Goal: Check status: Check status

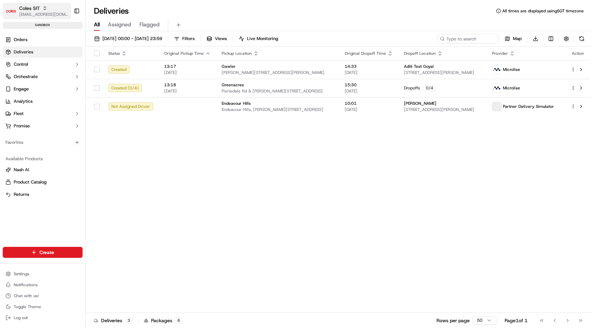
click at [41, 11] on div "Coles SIT" at bounding box center [43, 8] width 49 height 7
type input "quickbite"
click at [103, 37] on span "QuickBite" at bounding box center [98, 36] width 20 height 6
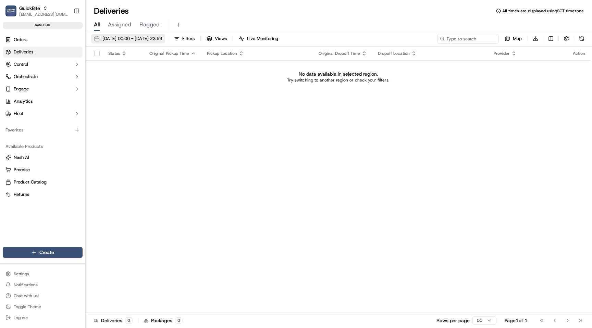
click at [124, 43] on button "[DATE] 00:00 - [DATE] 23:59" at bounding box center [128, 39] width 74 height 10
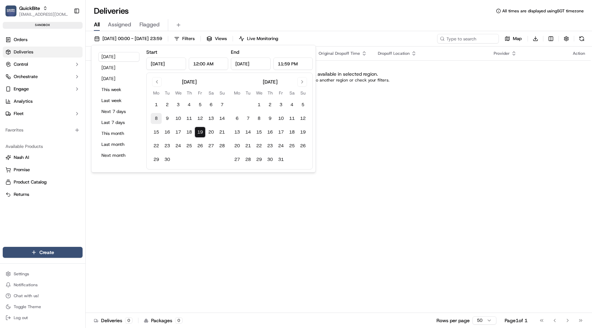
click at [158, 120] on button "8" at bounding box center [156, 118] width 11 height 11
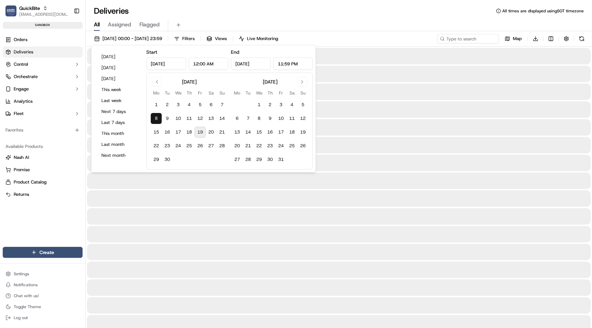
type input "[DATE]"
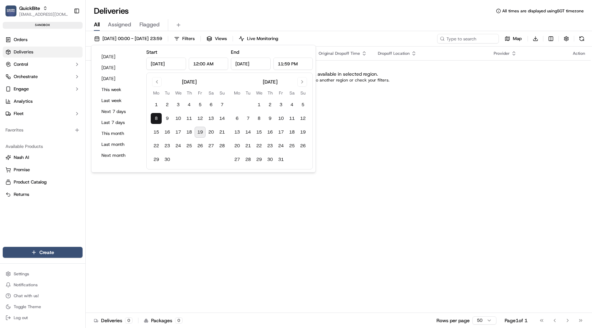
click at [200, 132] on button "19" at bounding box center [200, 132] width 11 height 11
type input "[DATE]"
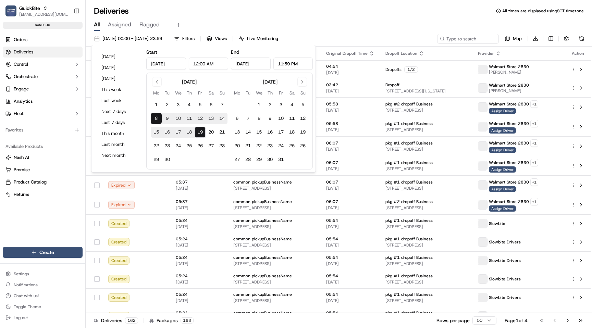
click at [228, 234] on td "common pickupBusinessName [STREET_ADDRESS]" at bounding box center [274, 242] width 93 height 19
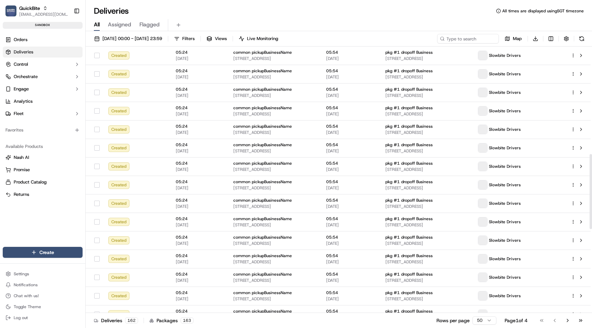
scroll to position [678, 0]
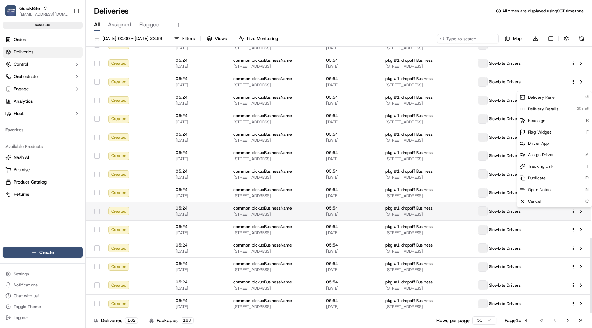
click at [572, 211] on html "QuickBite [EMAIL_ADDRESS][DOMAIN_NAME] Toggle Sidebar sandbox Orders Deliveries…" at bounding box center [296, 164] width 592 height 328
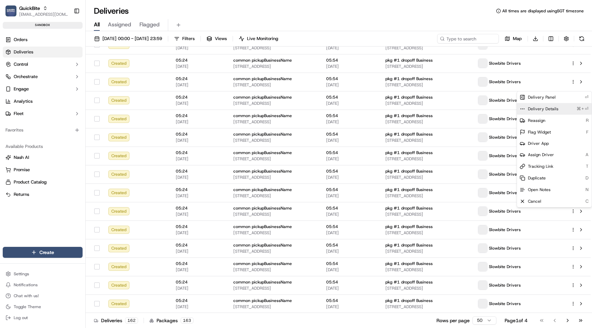
click at [560, 109] on div "Delivery Details ⌘+⏎" at bounding box center [554, 109] width 75 height 12
